Goal: Navigation & Orientation: Find specific page/section

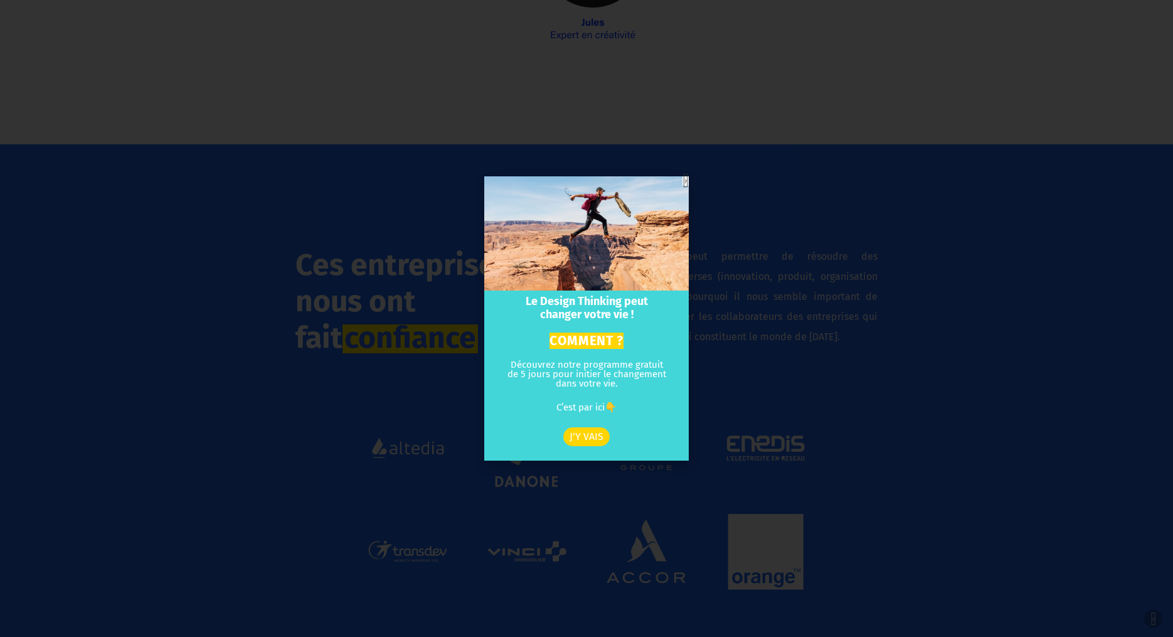
scroll to position [2649, 0]
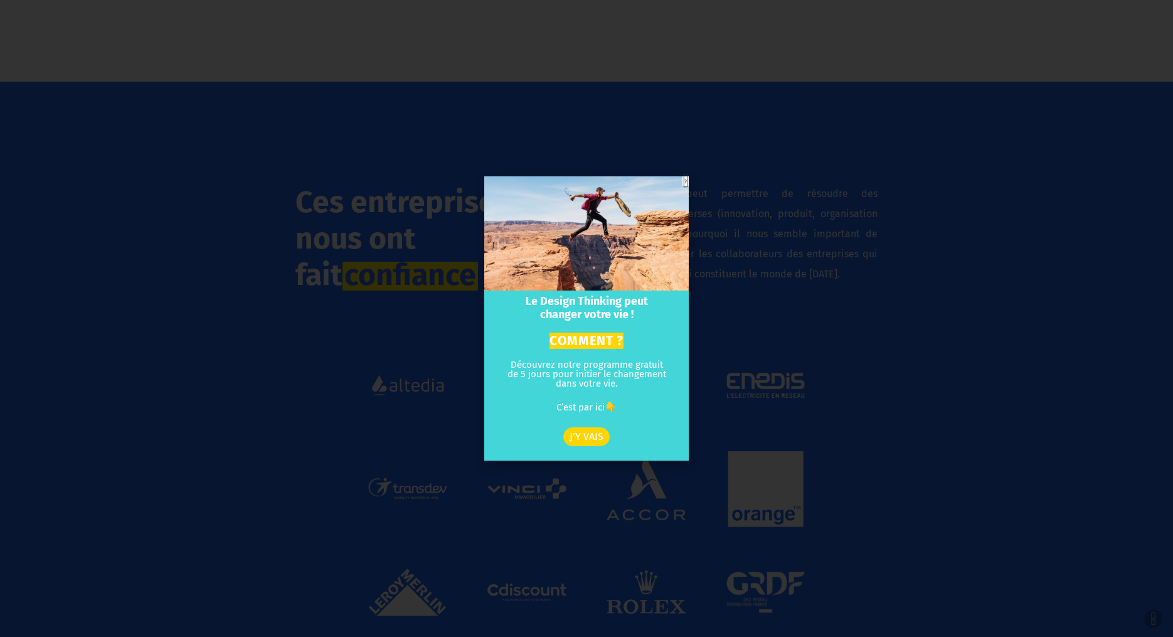
click at [701, 457] on div "Le Design Thinking peut changer votre vie ! COMMENT ? Découvrez notre programme…" at bounding box center [586, 318] width 1173 height 637
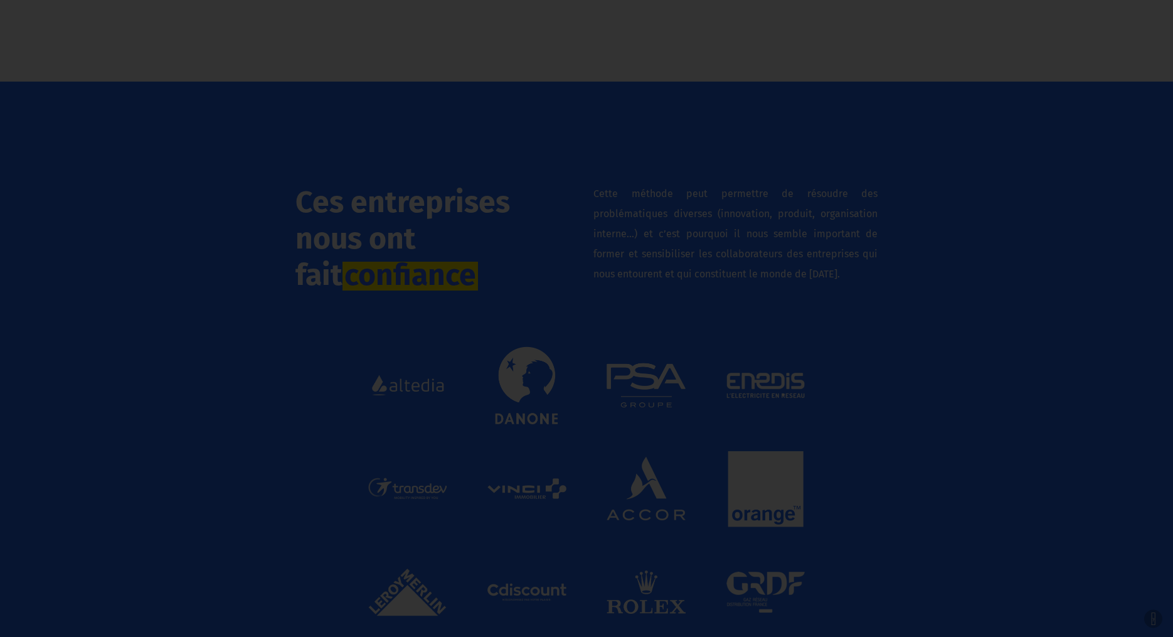
click at [686, 181] on icon "Close" at bounding box center [685, 180] width 6 height 9
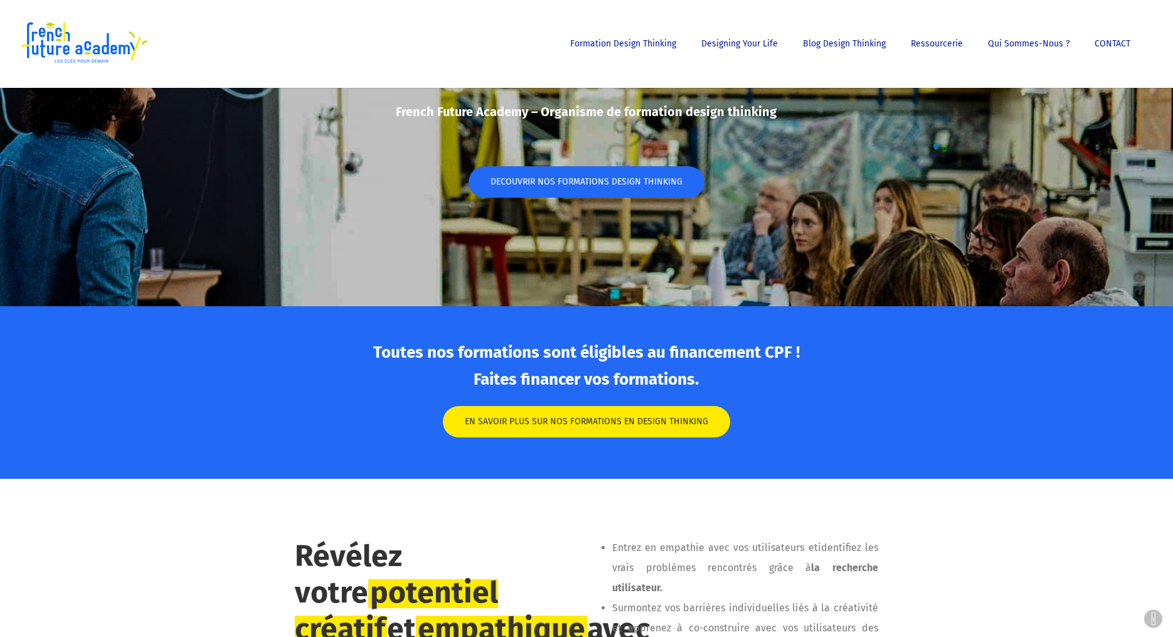
scroll to position [0, 0]
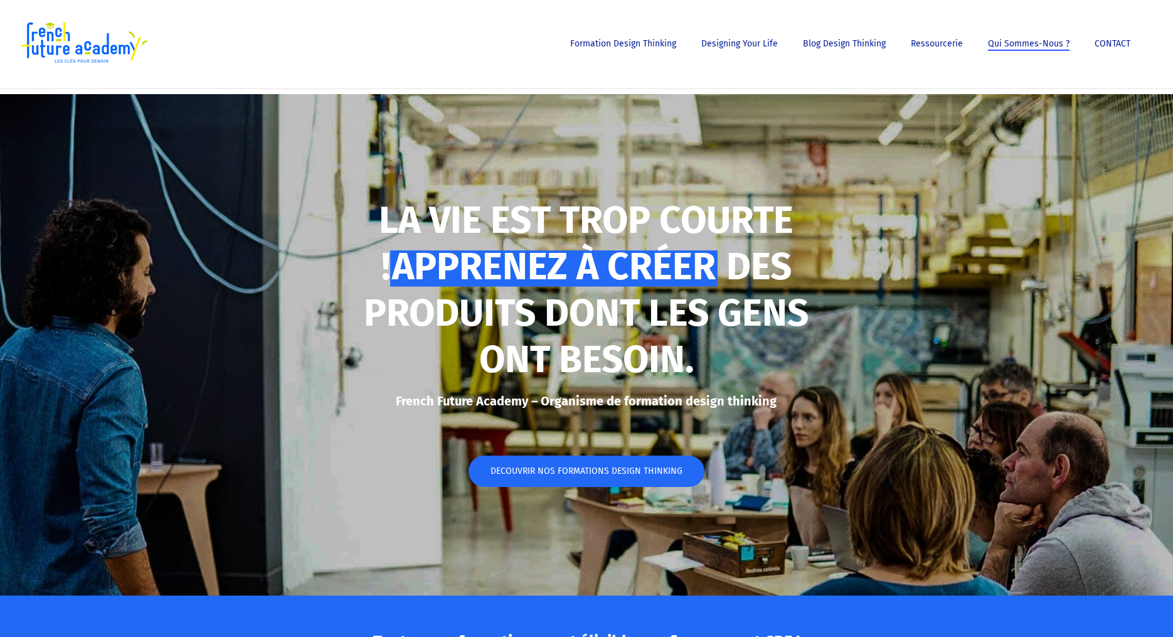
click at [1037, 46] on span "Qui sommes-nous ?" at bounding box center [1029, 43] width 82 height 11
